Goal: Task Accomplishment & Management: Manage account settings

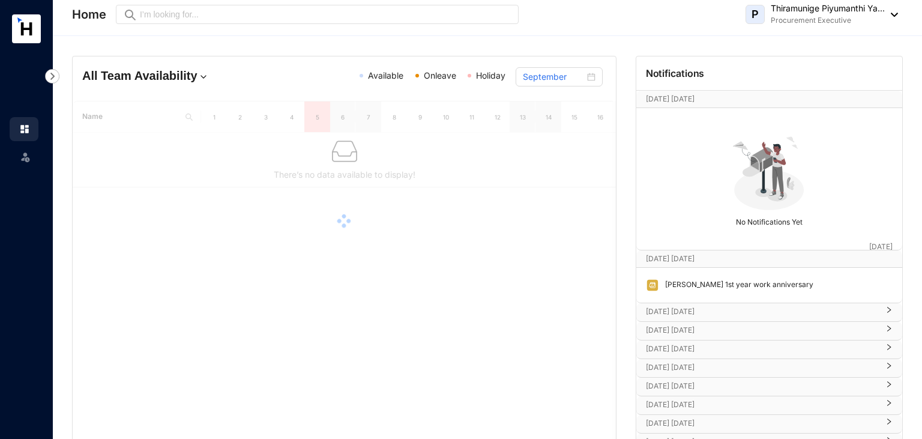
click at [894, 16] on img at bounding box center [891, 15] width 13 height 4
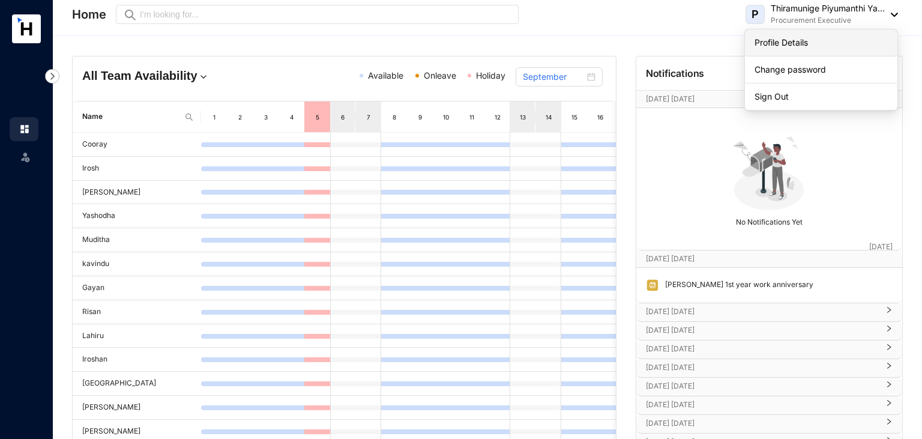
click at [767, 44] on link "Profile Details" at bounding box center [821, 43] width 133 height 12
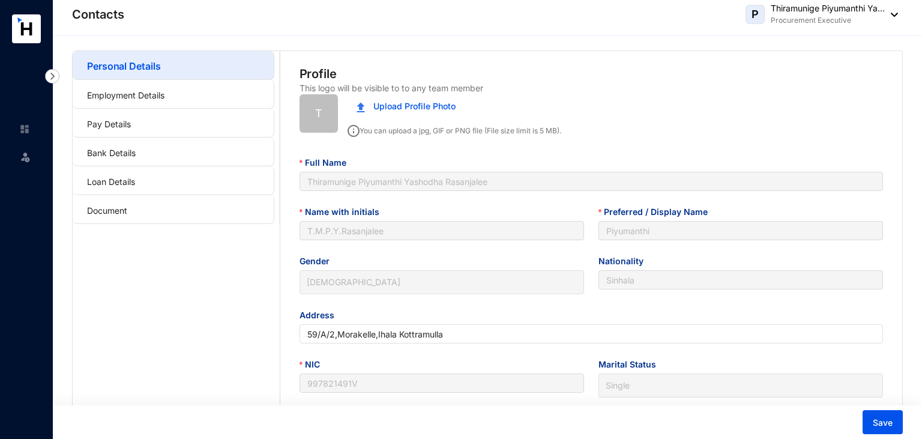
type input "1999-10-08"
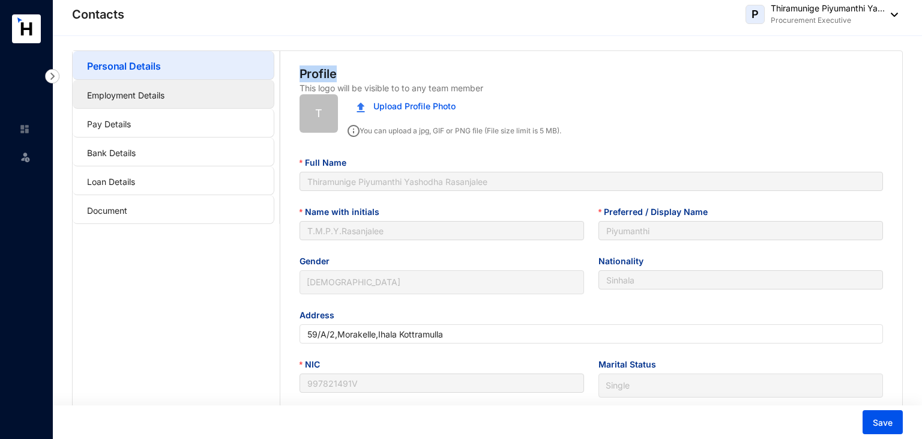
click at [142, 91] on link "Employment Details" at bounding box center [125, 95] width 77 height 10
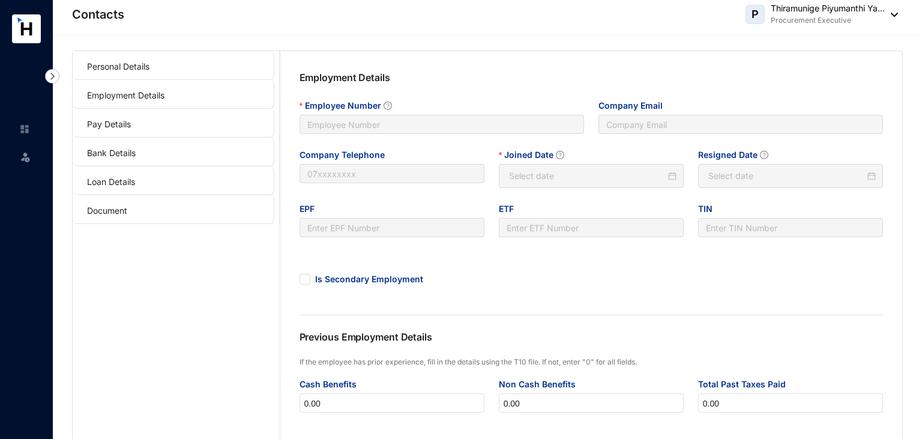
type input "0011"
type input "piyumanthi@slpg.lk"
type input "0011"
type input "2025-08-13"
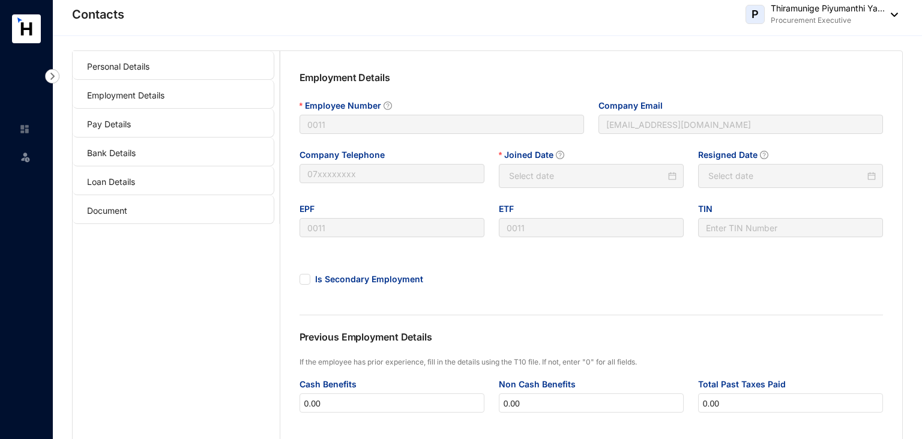
type input "Invalid Date"
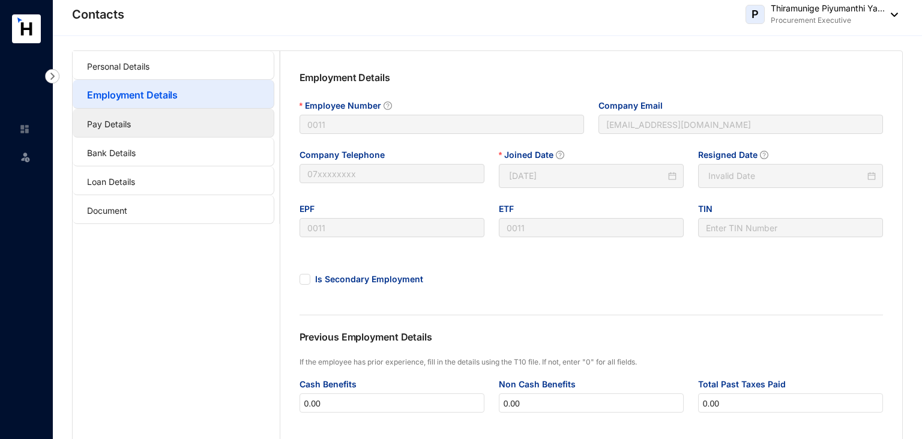
click at [131, 129] on link "Pay Details" at bounding box center [109, 124] width 44 height 10
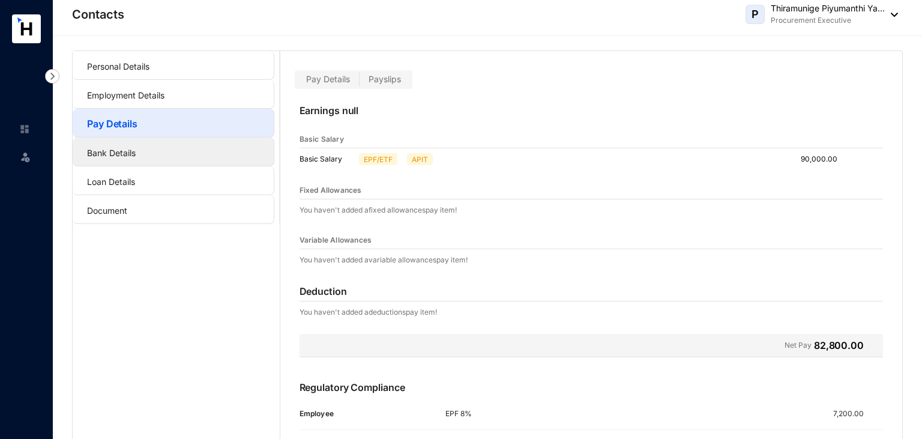
click at [136, 156] on link "Bank Details" at bounding box center [111, 153] width 49 height 10
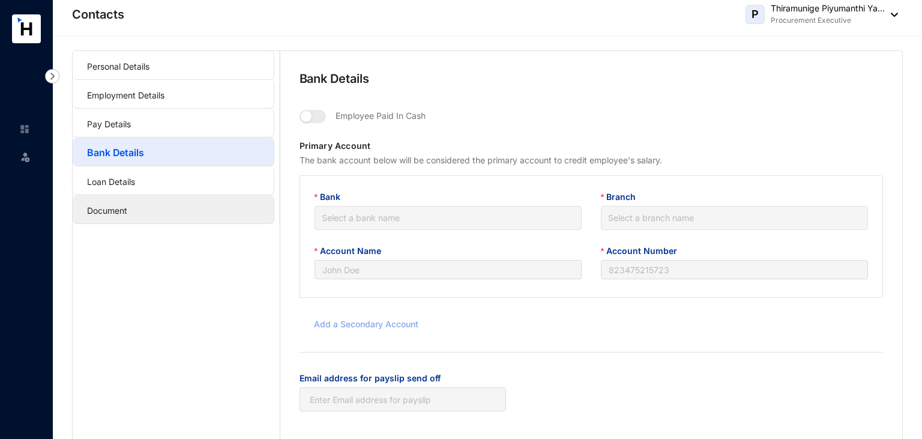
type input "T.M.P.Y.Rasanjalee"
type input "083200240008553"
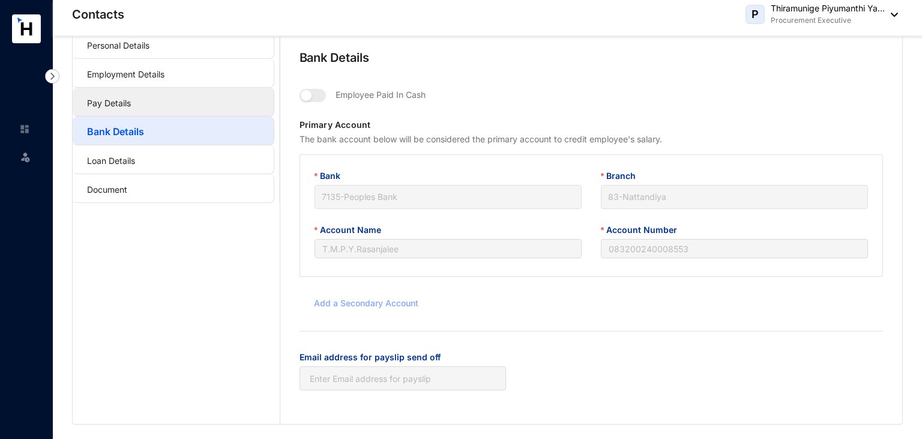
click at [131, 106] on link "Pay Details" at bounding box center [109, 103] width 44 height 10
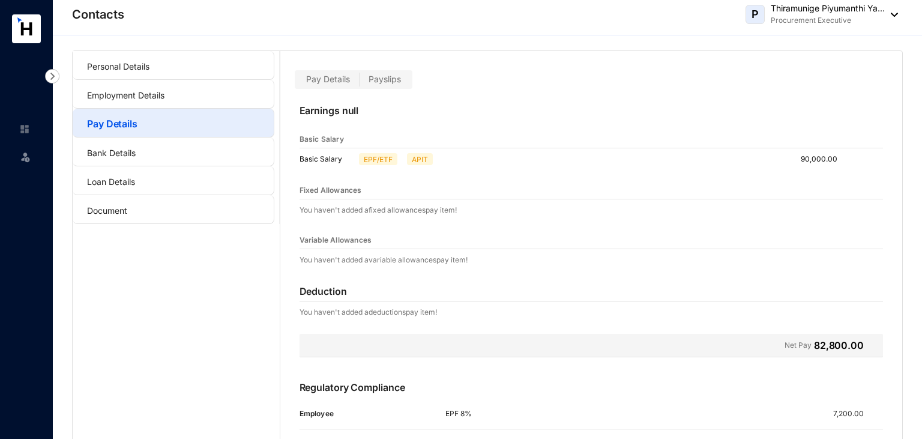
click at [386, 77] on span "Payslips" at bounding box center [385, 79] width 32 height 10
click at [360, 82] on input "Payslips" at bounding box center [360, 82] width 0 height 0
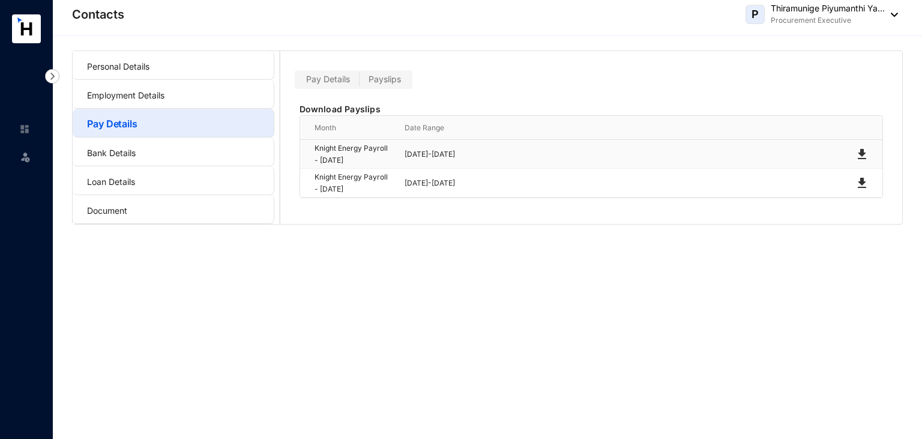
click at [861, 153] on img at bounding box center [862, 154] width 14 height 14
click at [861, 178] on img at bounding box center [862, 183] width 14 height 14
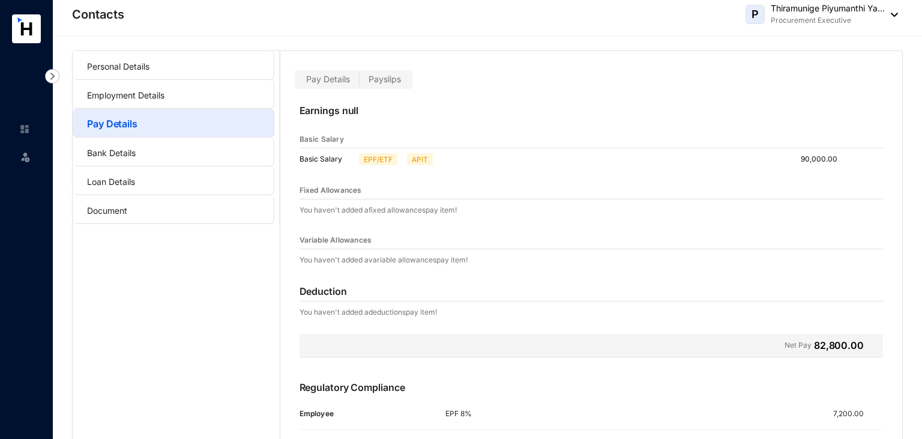
click at [400, 85] on label "Payslips" at bounding box center [385, 80] width 50 height 14
click at [360, 82] on input "Payslips" at bounding box center [360, 82] width 0 height 0
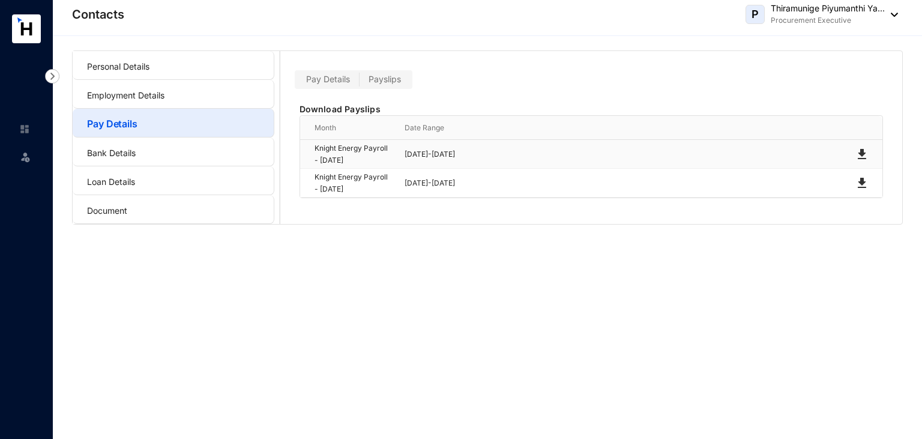
click at [862, 154] on img at bounding box center [862, 154] width 14 height 14
click at [135, 158] on link "Bank Details" at bounding box center [111, 153] width 49 height 10
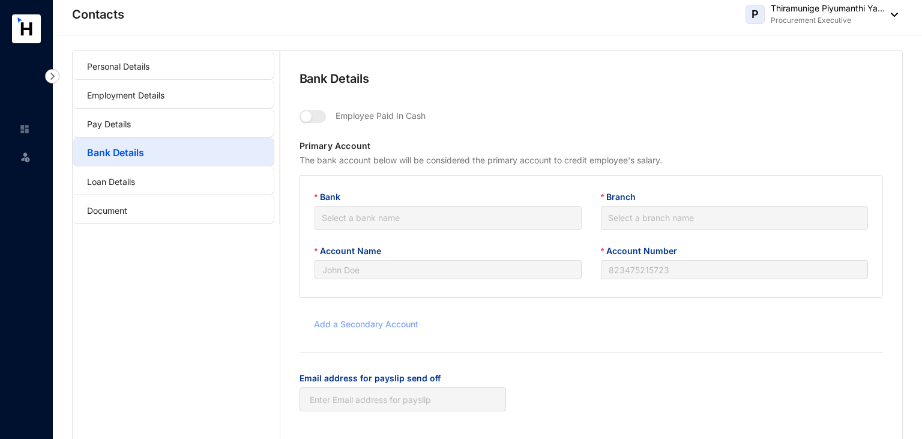
type input "T.M.P.Y.Rasanjalee"
type input "083200240008553"
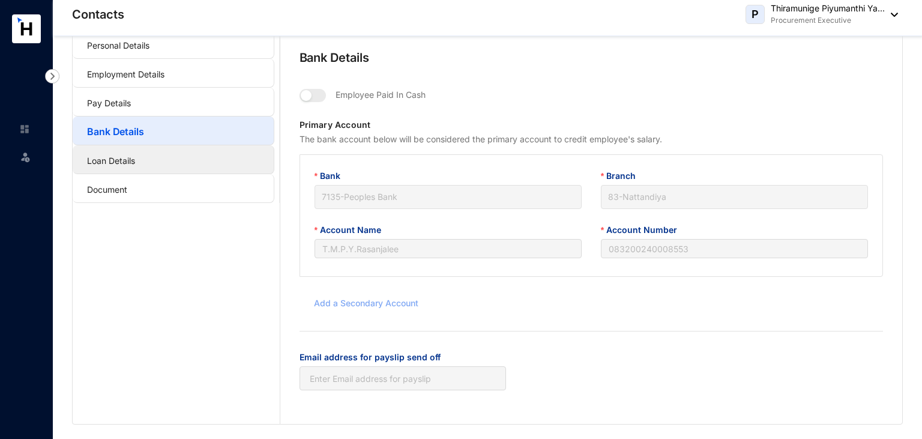
click at [107, 159] on link "Loan Details" at bounding box center [111, 161] width 48 height 10
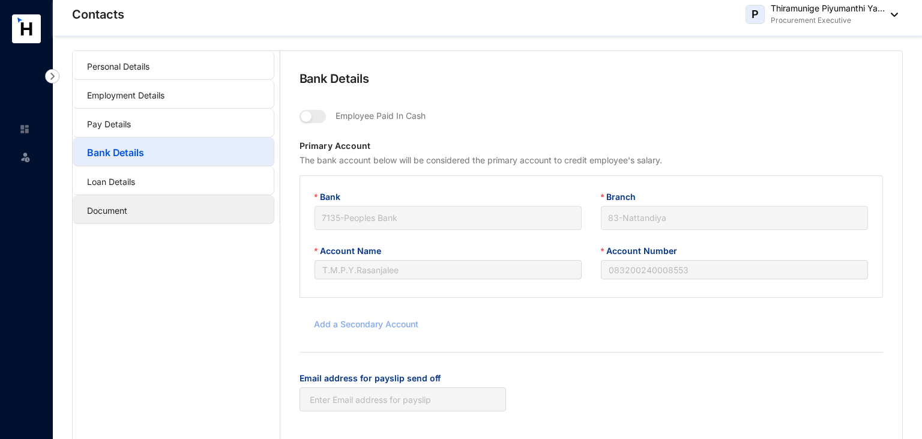
scroll to position [22, 0]
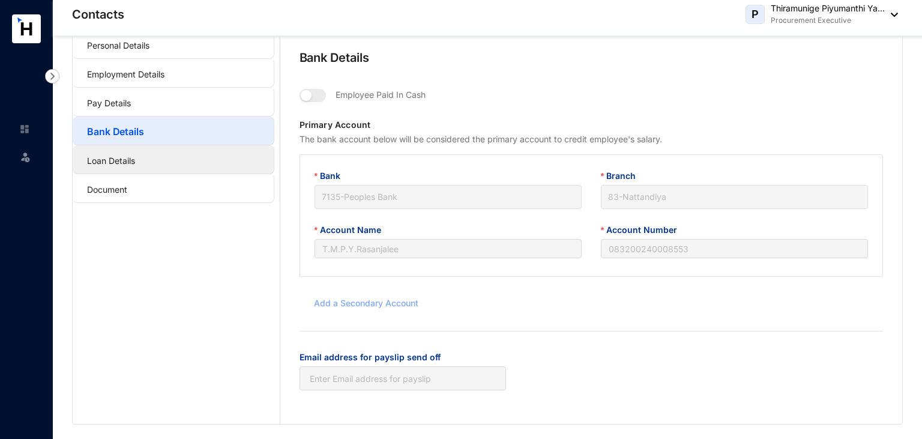
click at [135, 158] on link "Loan Details" at bounding box center [111, 161] width 48 height 10
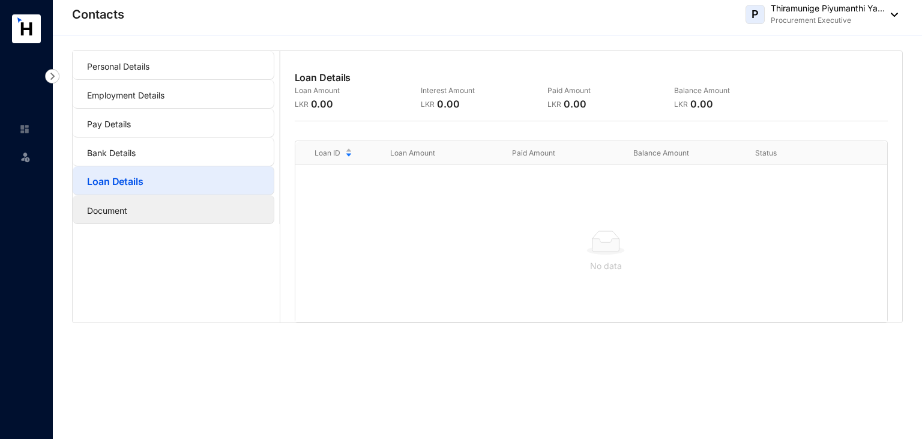
click at [127, 205] on link "Document" at bounding box center [107, 210] width 40 height 10
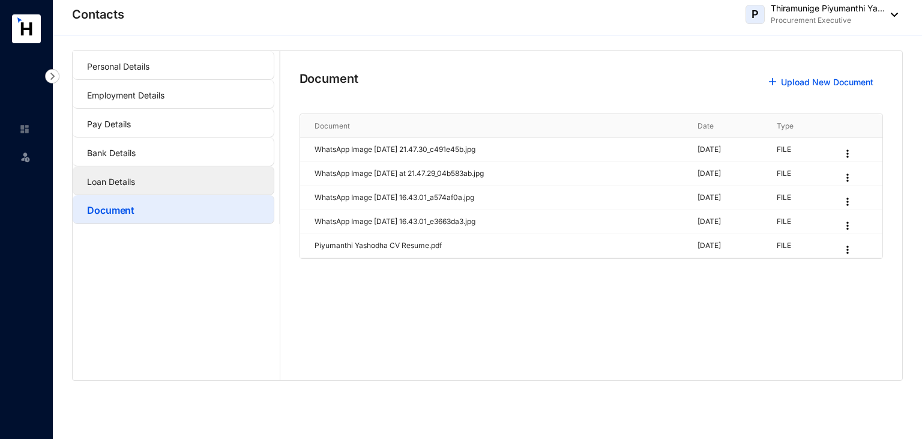
click at [135, 187] on link "Loan Details" at bounding box center [111, 182] width 48 height 10
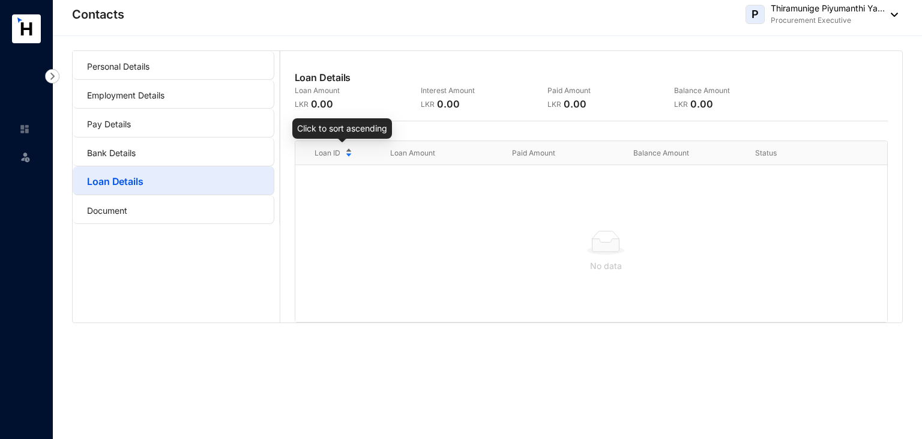
click at [345, 156] on div "Loan ID" at bounding box center [343, 153] width 57 height 13
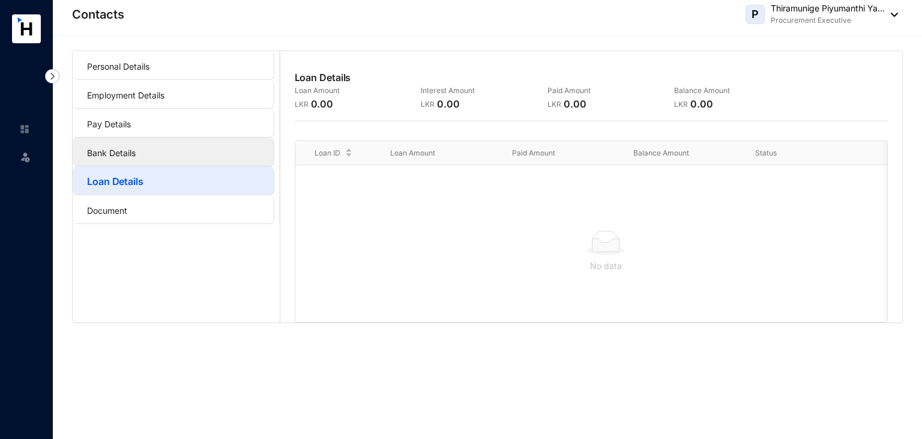
click at [136, 153] on link "Bank Details" at bounding box center [111, 153] width 49 height 10
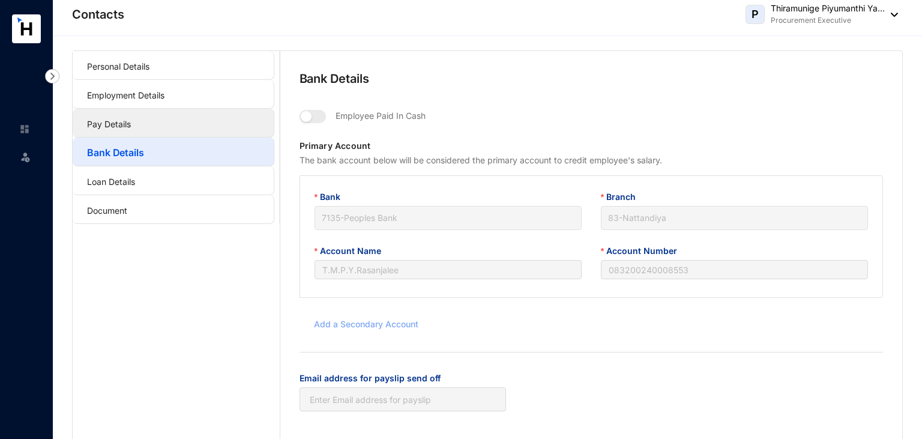
click at [131, 127] on link "Pay Details" at bounding box center [109, 124] width 44 height 10
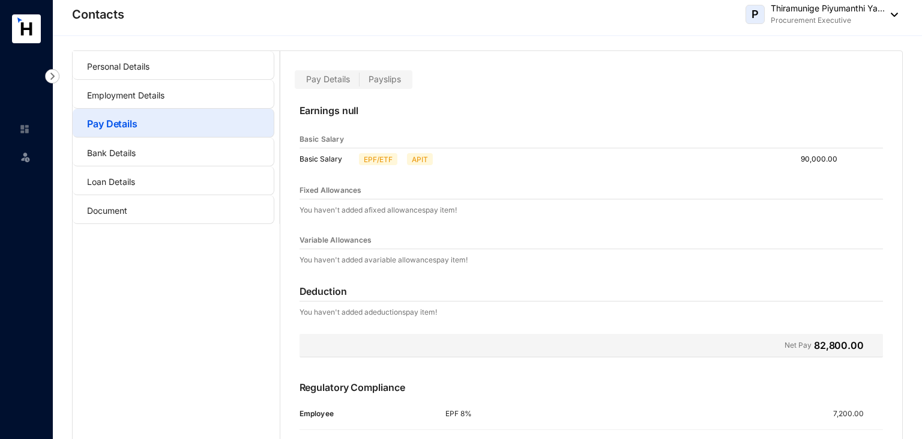
click at [388, 80] on span "Payslips" at bounding box center [385, 79] width 32 height 10
click at [360, 82] on input "Payslips" at bounding box center [360, 82] width 0 height 0
click at [388, 80] on span "Payslips" at bounding box center [385, 79] width 32 height 10
click at [360, 82] on input "Payslips" at bounding box center [360, 82] width 0 height 0
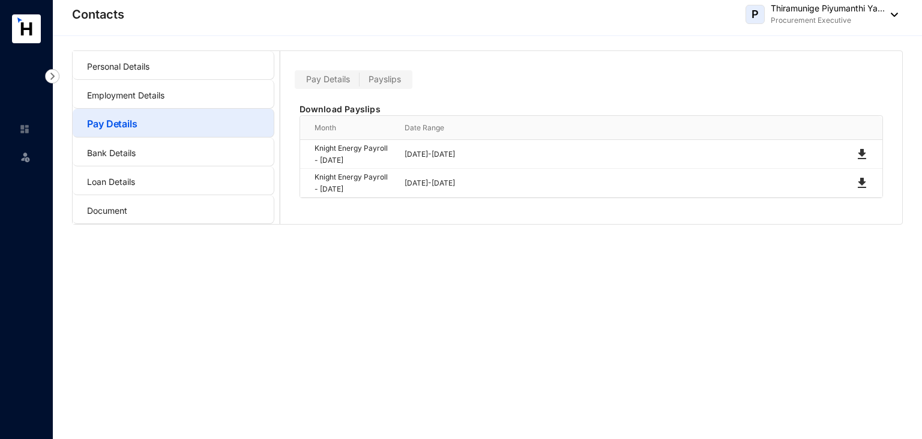
click at [428, 124] on th "Date Range" at bounding box center [615, 128] width 451 height 24
click at [334, 129] on th "Month" at bounding box center [345, 128] width 90 height 24
click at [138, 97] on link "Employment Details" at bounding box center [125, 95] width 77 height 10
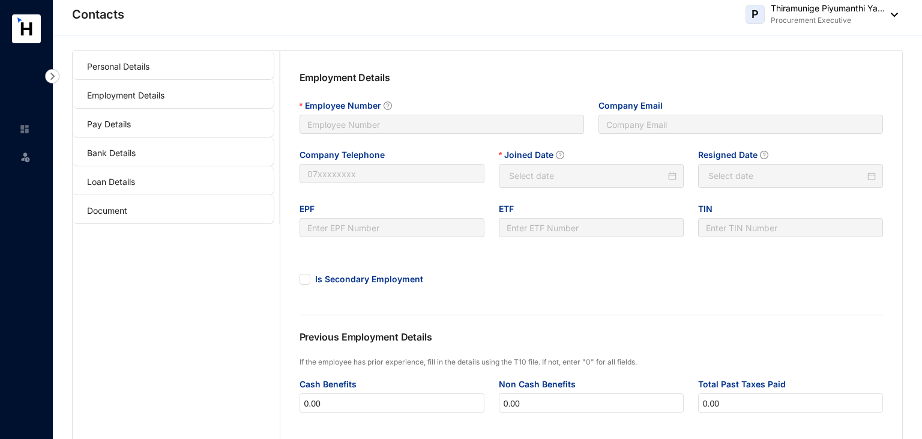
type input "0011"
type input "piyumanthi@slpg.lk"
type input "0011"
type input "2025-08-13"
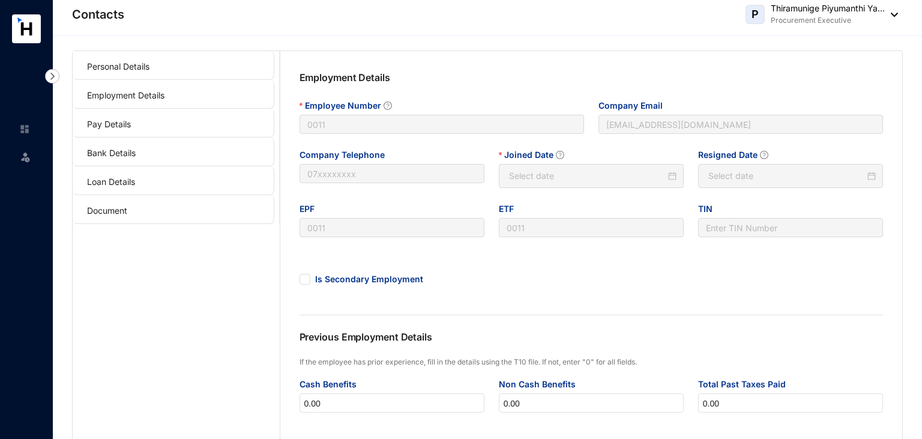
type input "Invalid Date"
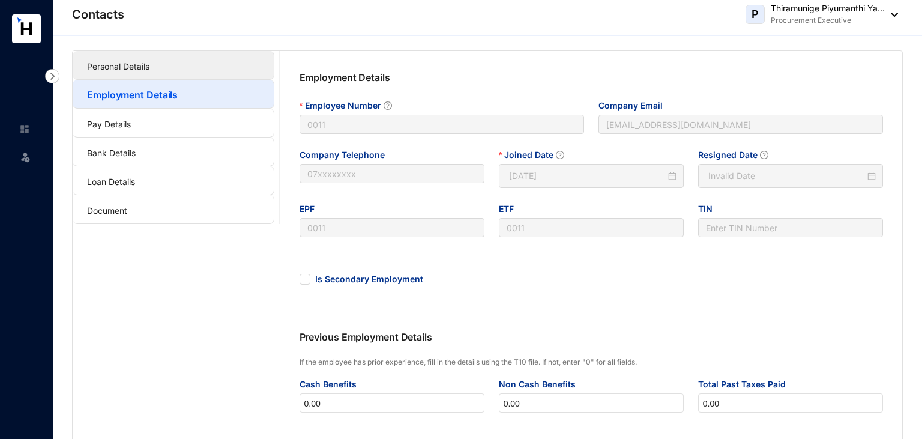
click at [107, 65] on link "Personal Details" at bounding box center [118, 66] width 62 height 10
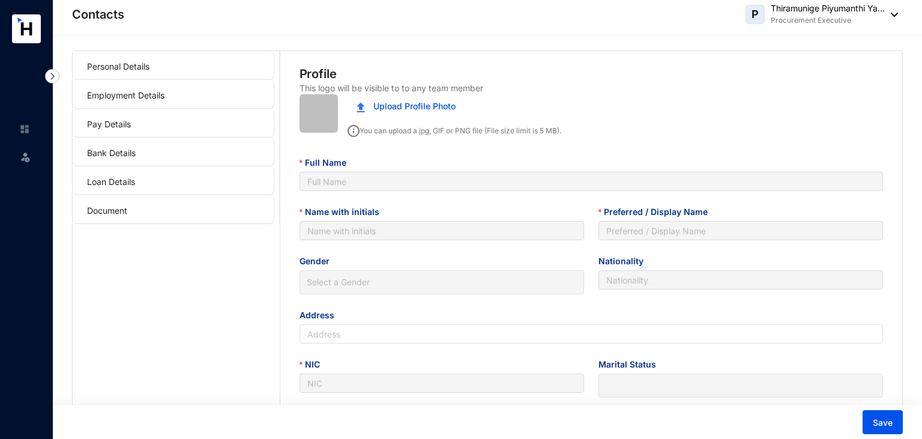
type input "Thiramunige Piyumanthi Yashodha Rasanjalee"
type input "T.M.P.Y.Rasanjalee"
type input "Piyumanthi"
type input "Sinhala"
type input "59/A/2,Morakelle,Ihala Kottramulla"
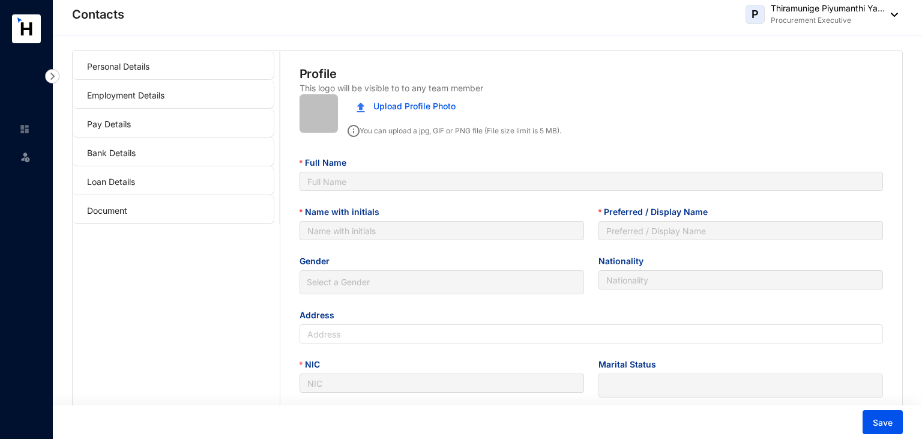
type input "997821491V"
type input "0764116361"
type input "Champa Chandini"
type input "0766599704"
type input "1999-10-08"
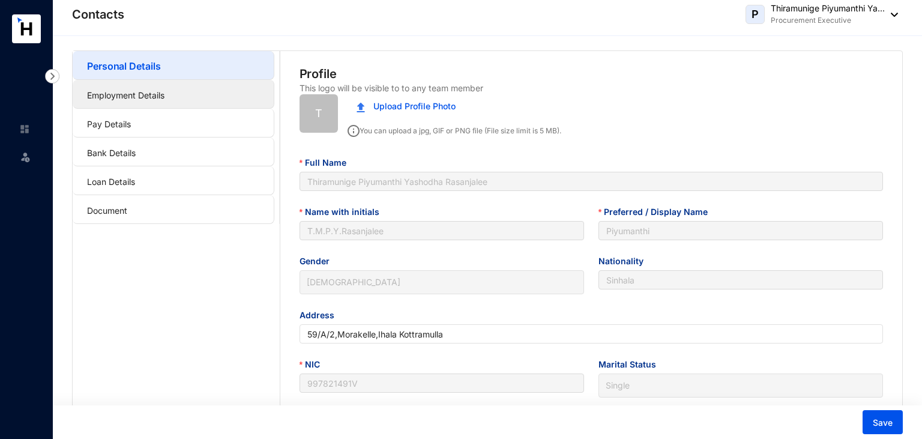
click at [164, 96] on link "Employment Details" at bounding box center [125, 95] width 77 height 10
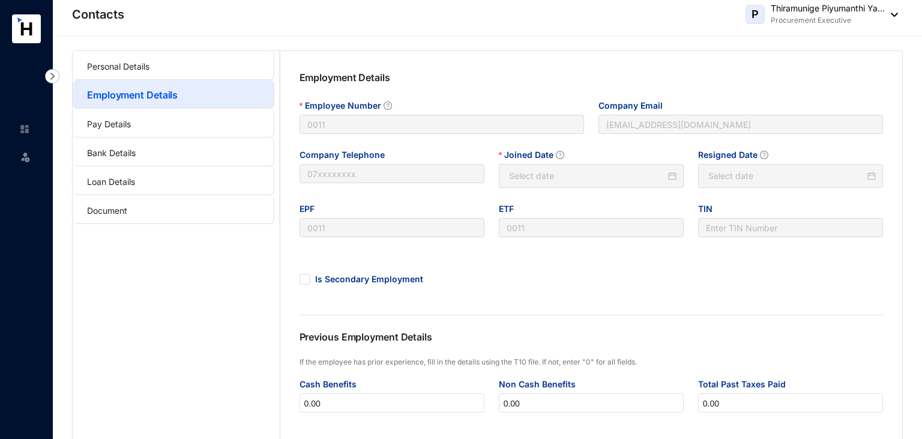
type input "2025-08-13"
type input "Invalid Date"
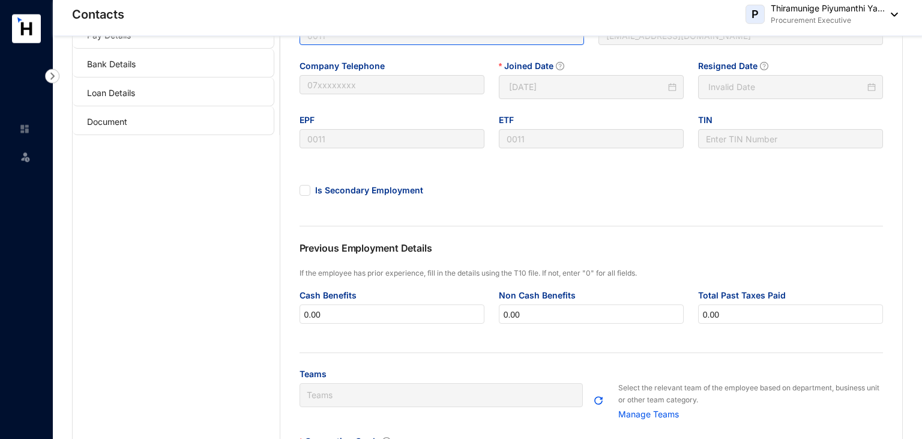
scroll to position [127, 0]
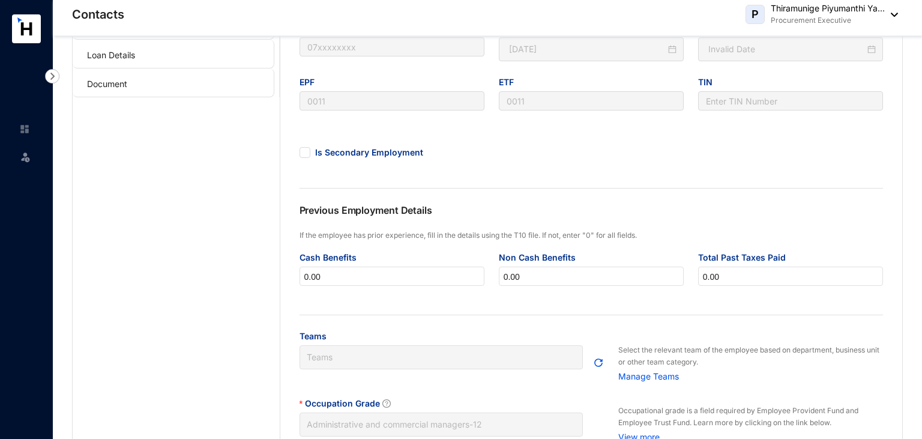
click at [364, 127] on div "Is Secondary Employment" at bounding box center [392, 142] width 185 height 34
click at [796, 222] on div "Previous Employment Details" at bounding box center [592, 216] width 584 height 26
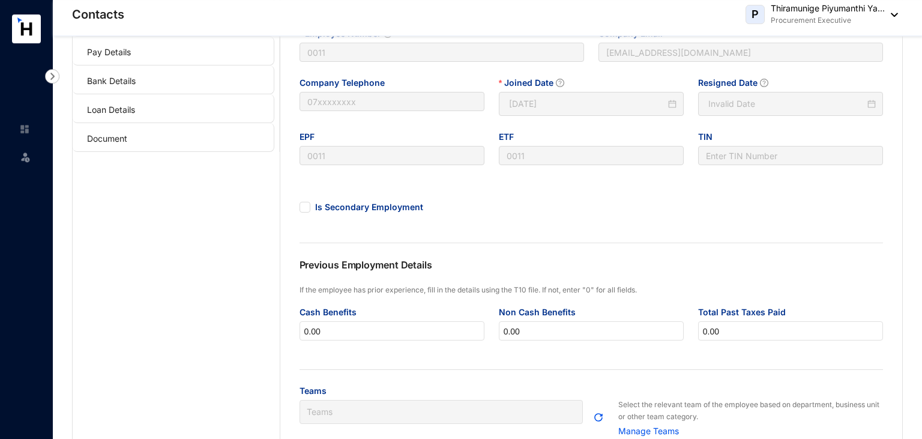
scroll to position [0, 0]
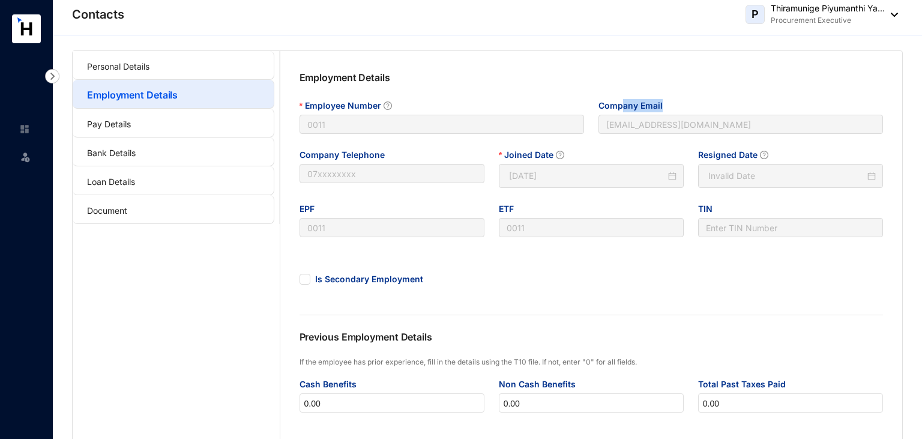
click at [624, 115] on div "Company Email" at bounding box center [741, 107] width 285 height 16
drag, startPoint x: 414, startPoint y: 155, endPoint x: 404, endPoint y: 165, distance: 14.9
click at [414, 157] on div "Company Telephone" at bounding box center [392, 156] width 185 height 16
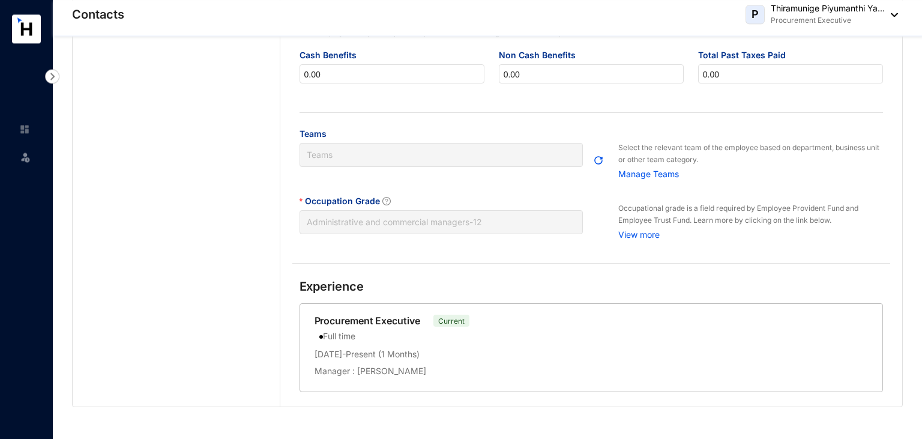
scroll to position [333, 0]
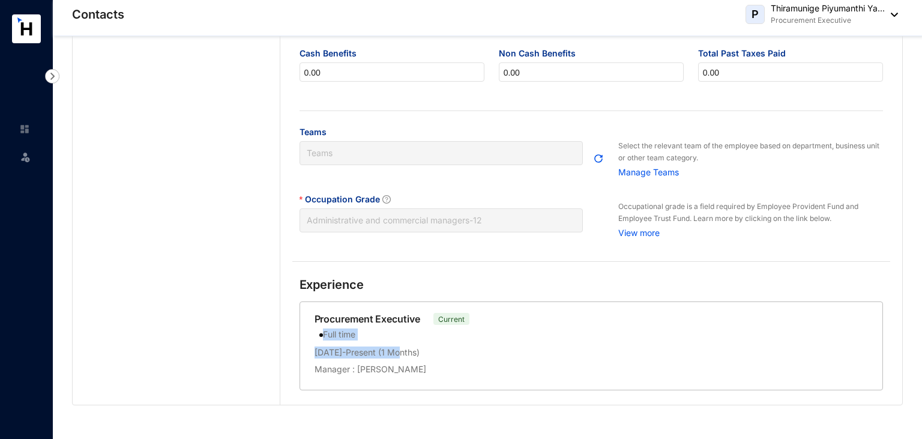
drag, startPoint x: 424, startPoint y: 357, endPoint x: 321, endPoint y: 340, distance: 104.6
click at [321, 340] on div "Full time 13.08.2025 - Present ( 1 Months ) Manager : Lahiru Karunarathna" at bounding box center [592, 350] width 554 height 49
click at [469, 359] on div "13.08.2025 - Present ( 1 Months )" at bounding box center [592, 354] width 554 height 17
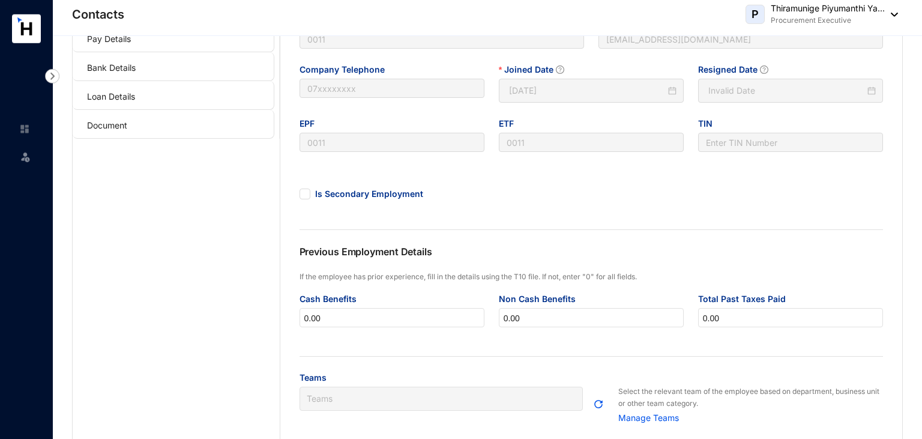
scroll to position [0, 0]
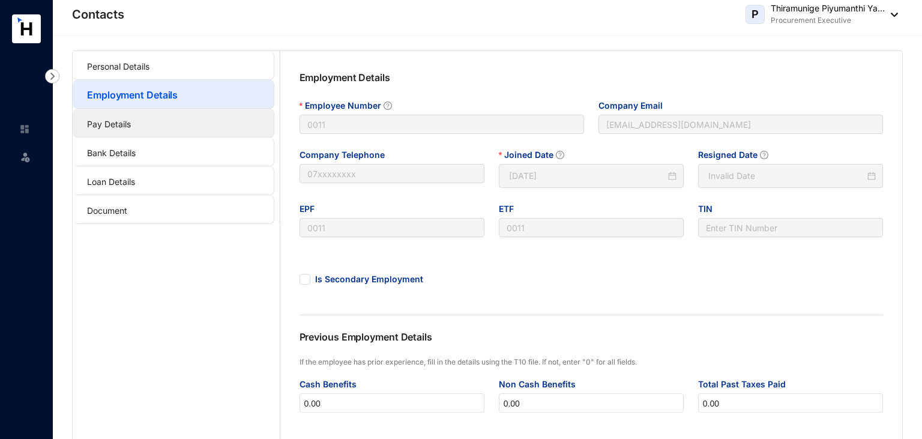
click at [131, 126] on link "Pay Details" at bounding box center [109, 124] width 44 height 10
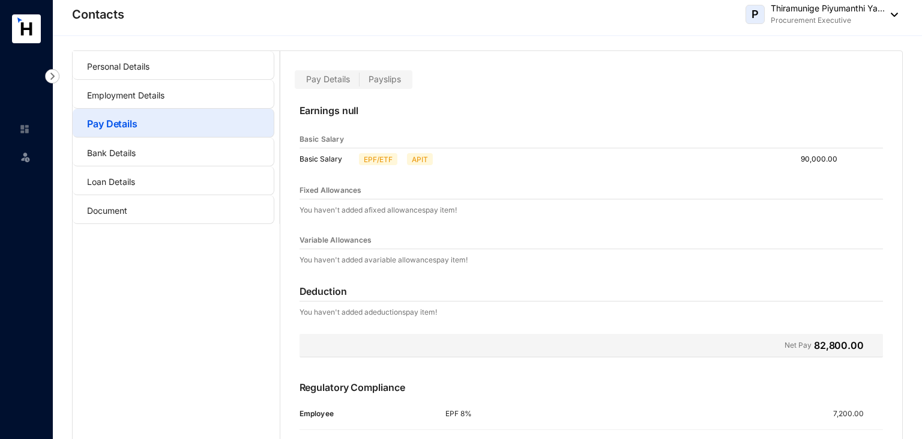
click at [376, 77] on span "Payslips" at bounding box center [385, 79] width 32 height 10
click at [381, 80] on span "Payslips" at bounding box center [385, 79] width 32 height 10
click at [360, 82] on input "Payslips" at bounding box center [360, 82] width 0 height 0
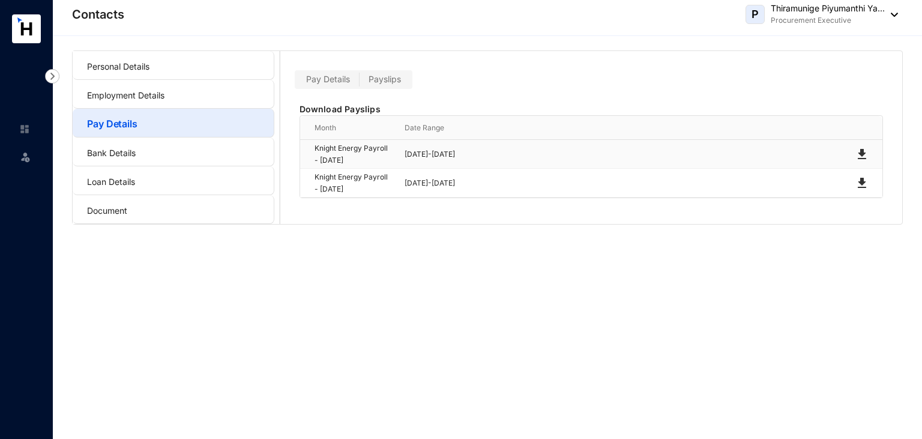
click at [864, 153] on img at bounding box center [862, 154] width 14 height 14
click at [341, 80] on span "Pay Details" at bounding box center [328, 79] width 44 height 10
click at [297, 82] on input "Pay Details" at bounding box center [297, 82] width 0 height 0
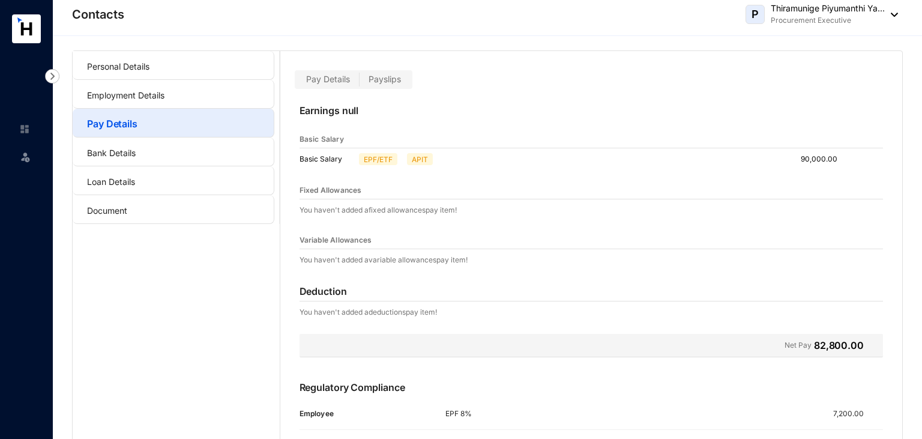
click at [387, 80] on span "Payslips" at bounding box center [385, 79] width 32 height 10
click at [360, 82] on input "Payslips" at bounding box center [360, 82] width 0 height 0
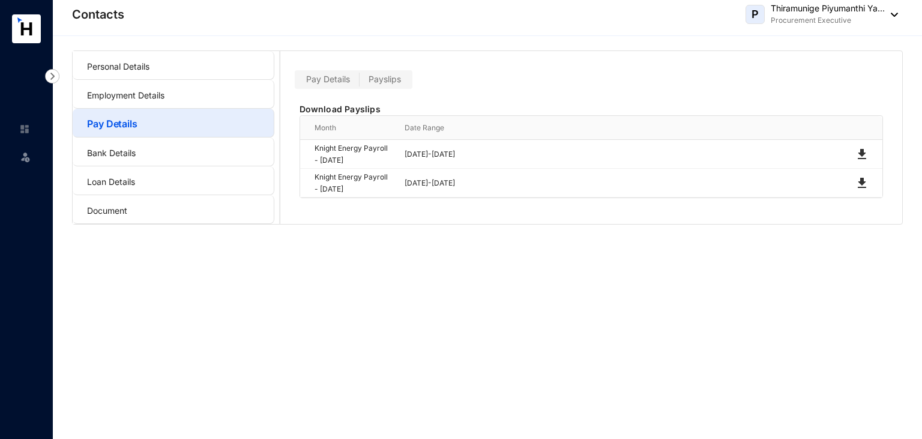
click at [336, 80] on span "Pay Details" at bounding box center [328, 79] width 44 height 10
click at [297, 82] on input "Pay Details" at bounding box center [297, 82] width 0 height 0
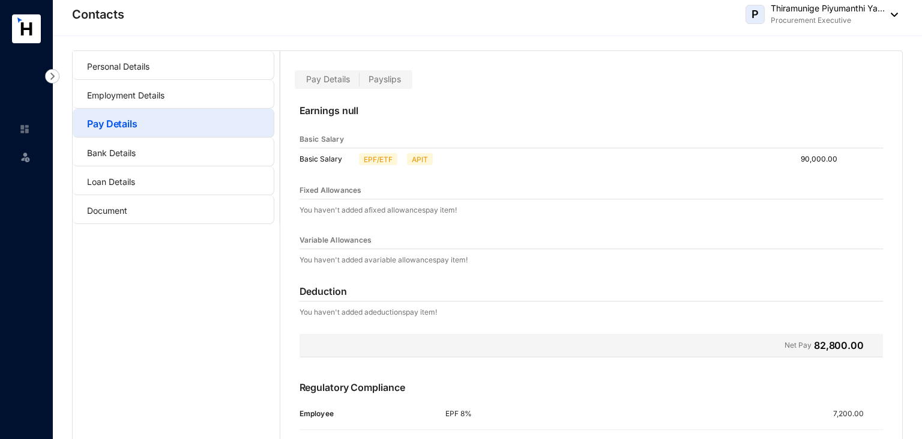
click at [37, 34] on rect at bounding box center [26, 28] width 29 height 29
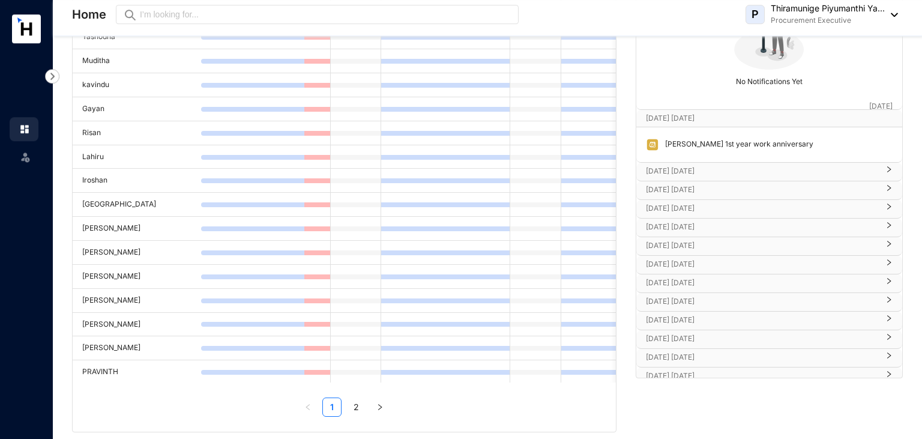
scroll to position [152, 0]
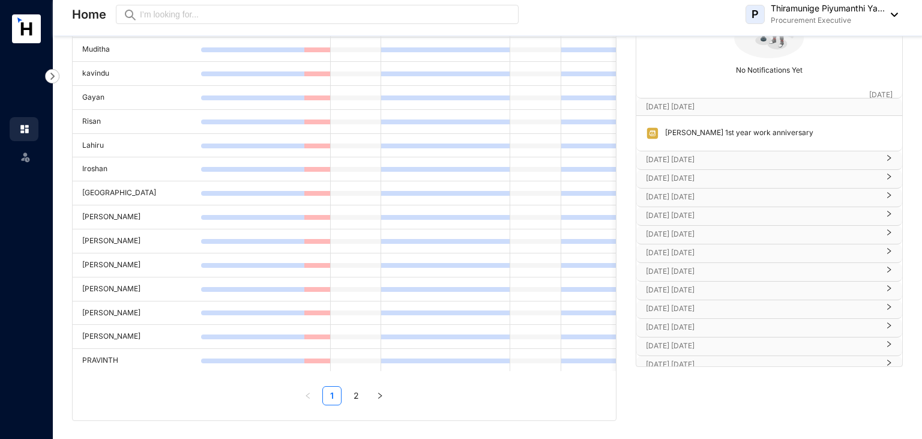
click at [690, 160] on p "[DATE] [DATE]" at bounding box center [762, 160] width 232 height 12
click at [698, 214] on p "[DATE] [DATE]" at bounding box center [762, 214] width 232 height 12
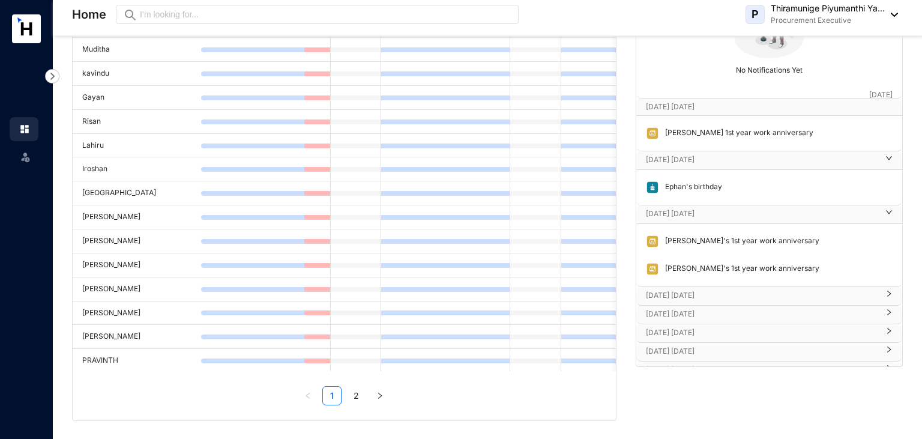
click at [691, 290] on p "[DATE] [DATE]" at bounding box center [762, 295] width 232 height 12
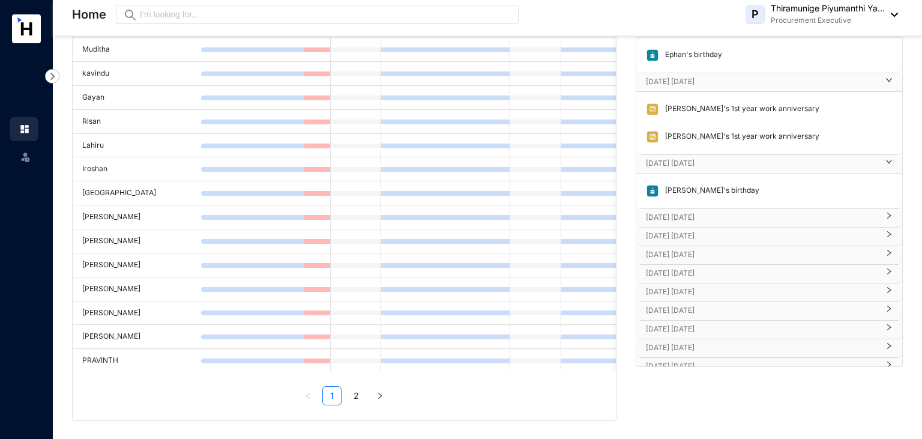
scroll to position [139, 0]
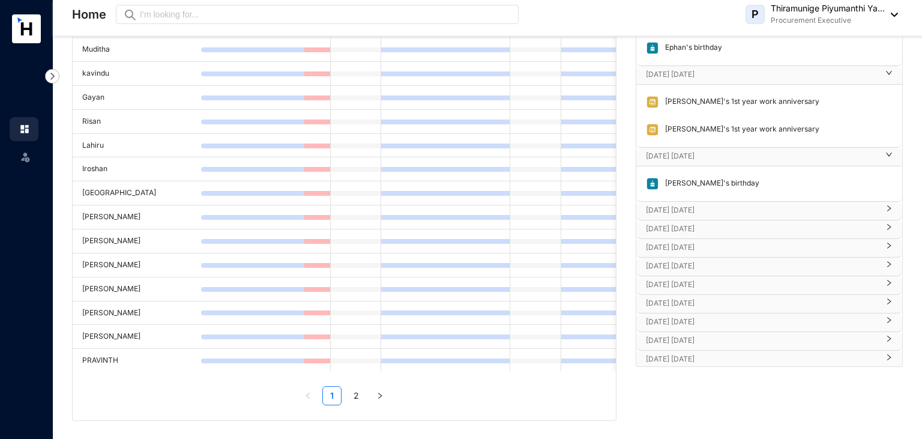
click at [700, 204] on p "[DATE] [DATE]" at bounding box center [762, 210] width 232 height 12
click at [692, 259] on p "[DATE] [DATE]" at bounding box center [762, 264] width 232 height 12
click at [681, 315] on p "[DATE] [DATE]" at bounding box center [762, 318] width 232 height 12
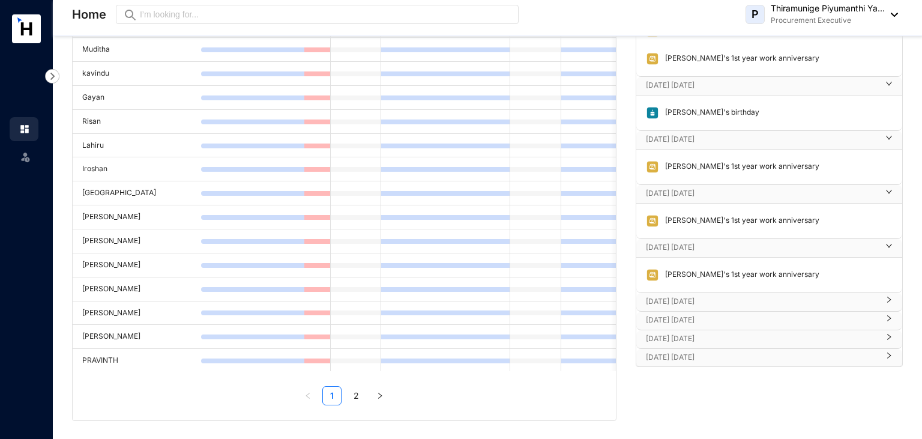
scroll to position [245, 0]
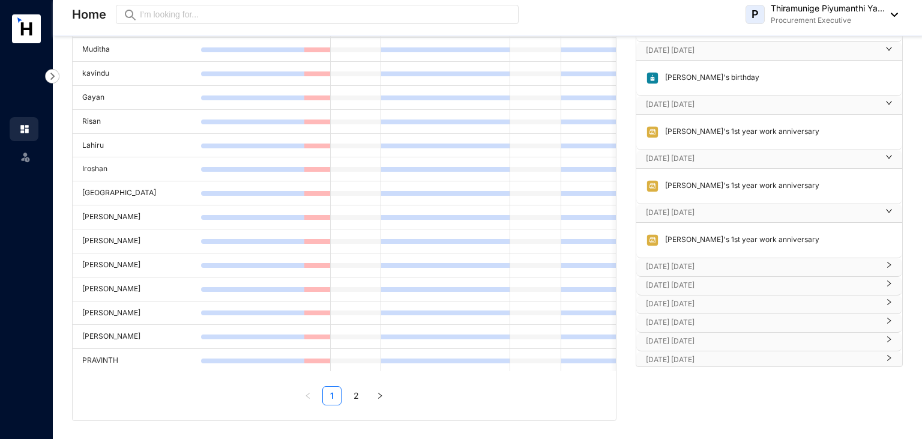
click at [679, 262] on p "[DATE] [DATE]" at bounding box center [762, 267] width 232 height 12
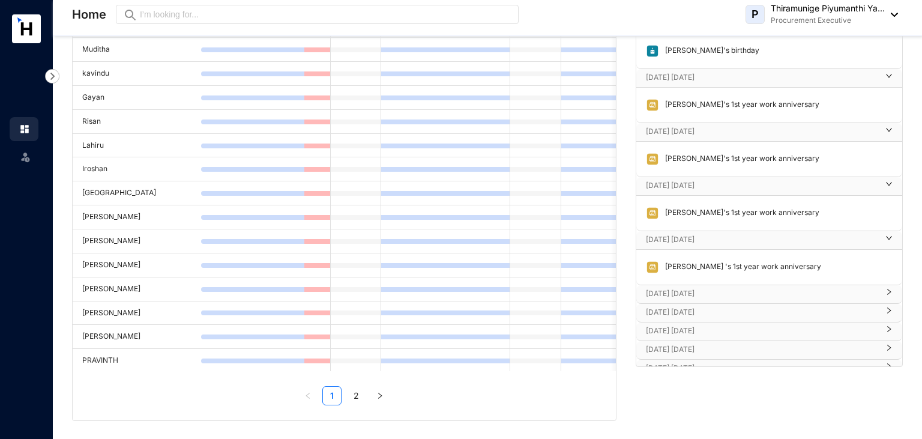
scroll to position [281, 0]
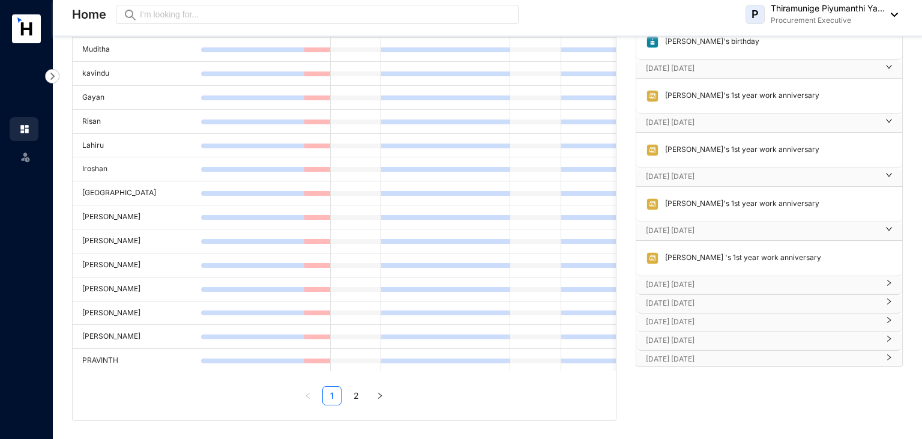
click at [710, 281] on p "[DATE] [DATE]" at bounding box center [762, 285] width 232 height 12
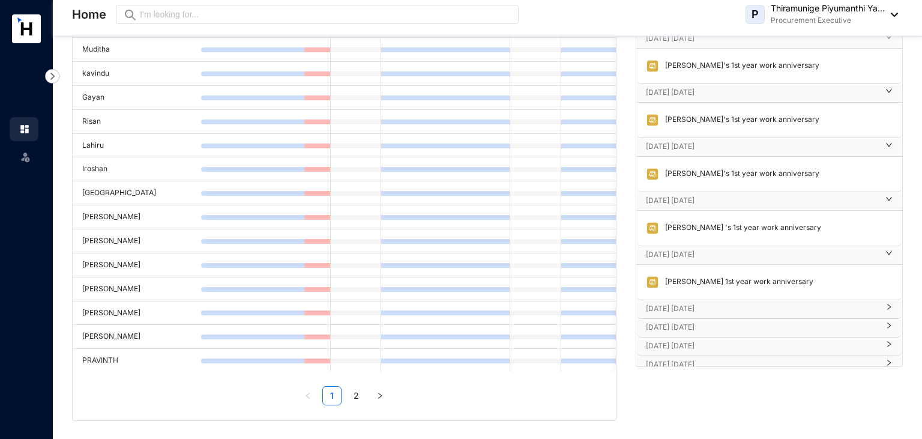
scroll to position [316, 0]
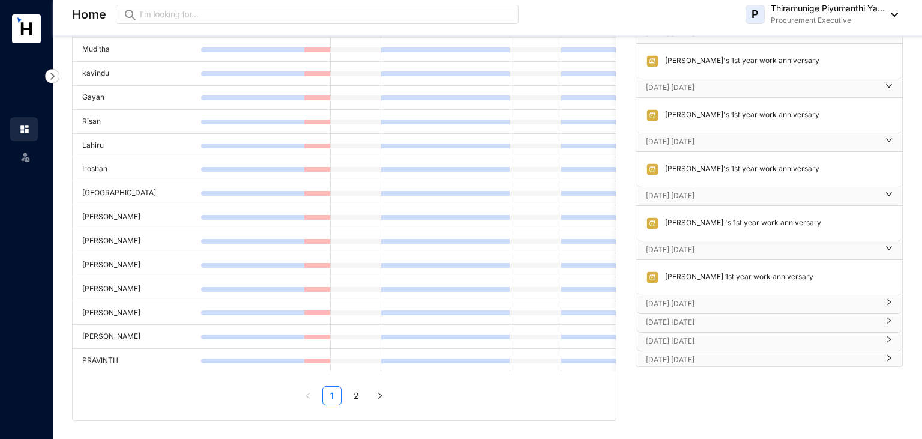
click at [676, 300] on p "[DATE] [DATE]" at bounding box center [762, 304] width 232 height 12
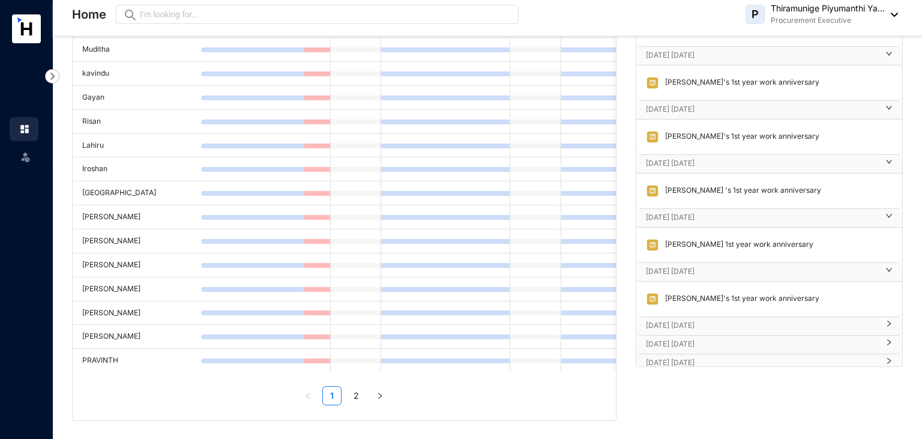
scroll to position [351, 0]
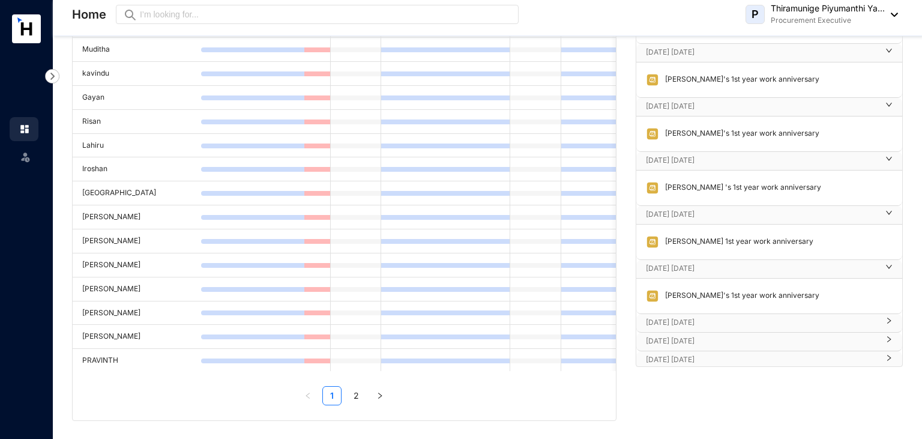
click at [686, 321] on p "[DATE] [DATE]" at bounding box center [762, 322] width 232 height 12
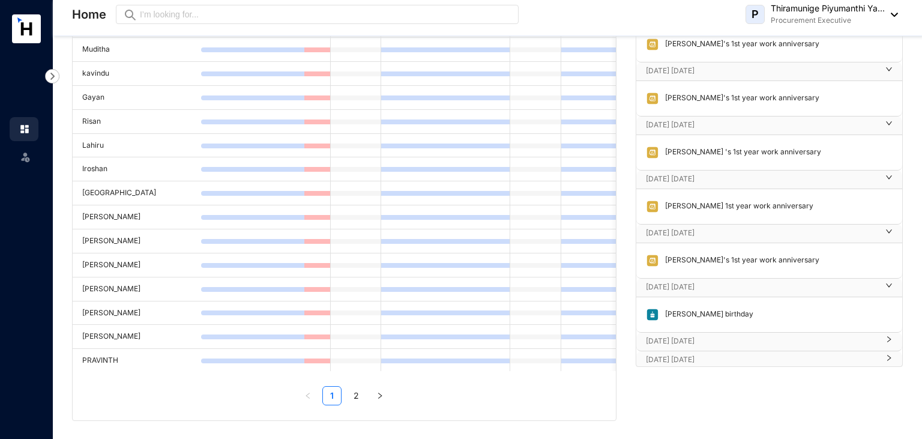
click at [692, 340] on p "[DATE] [DATE]" at bounding box center [762, 341] width 232 height 12
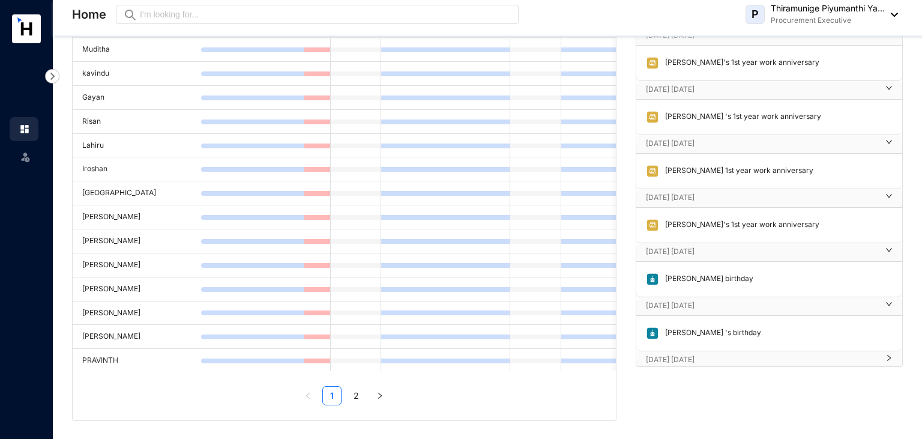
click at [711, 359] on p "[DATE] [DATE]" at bounding box center [762, 360] width 232 height 12
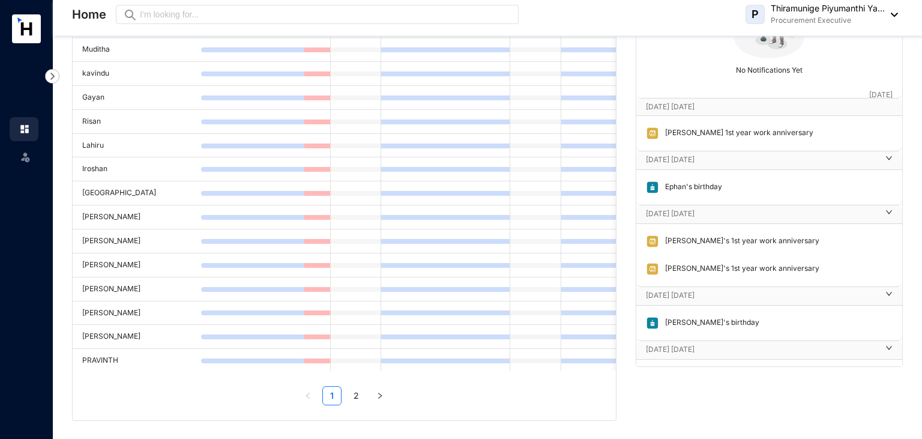
scroll to position [0, 0]
